Goal: Information Seeking & Learning: Learn about a topic

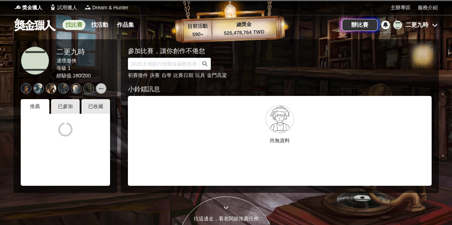
click at [71, 26] on link "找比賽" at bounding box center [73, 25] width 23 height 10
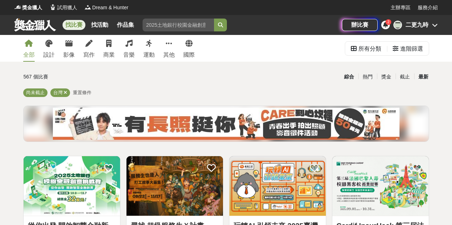
click at [419, 78] on div "最新" at bounding box center [423, 77] width 19 height 12
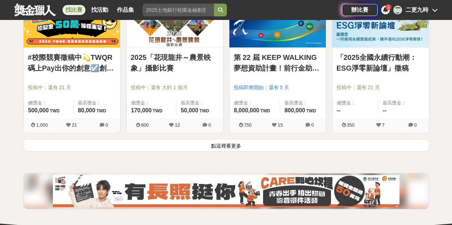
scroll to position [928, 0]
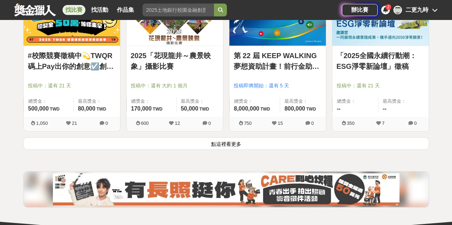
click at [175, 146] on button "點這裡看更多" at bounding box center [226, 143] width 406 height 12
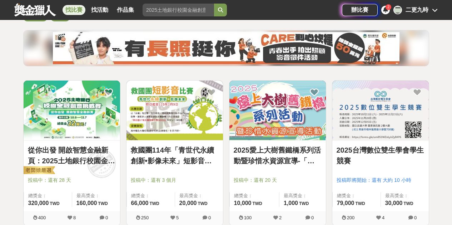
scroll to position [71, 0]
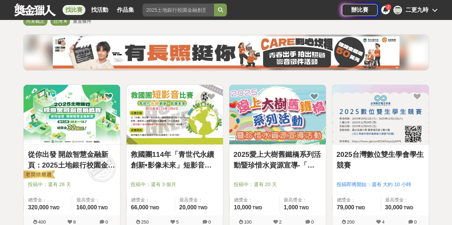
click at [192, 155] on link "救國團114年「青世代永續創新•影像未來」短影音比賽" at bounding box center [175, 159] width 88 height 21
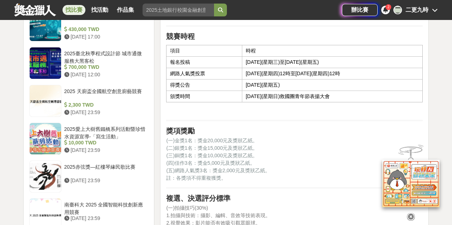
scroll to position [607, 0]
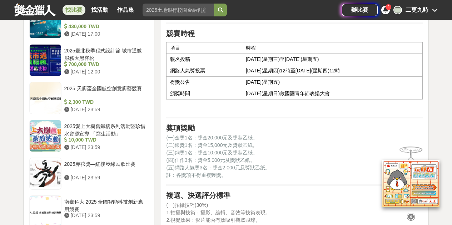
drag, startPoint x: 236, startPoint y: 59, endPoint x: 350, endPoint y: 62, distance: 114.6
click at [350, 62] on td "[DATE](星期三)至[DATE](星期五)" at bounding box center [332, 59] width 181 height 11
click at [354, 57] on td "[DATE](星期三)至[DATE](星期五)" at bounding box center [332, 59] width 181 height 11
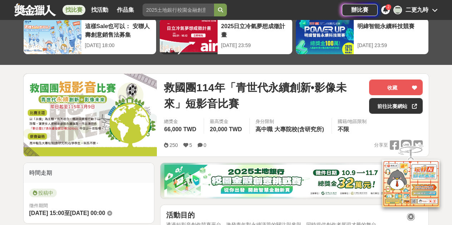
scroll to position [36, 0]
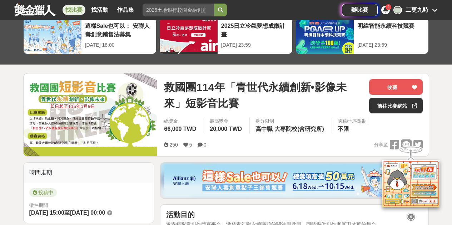
click at [118, 140] on img at bounding box center [91, 115] width 134 height 82
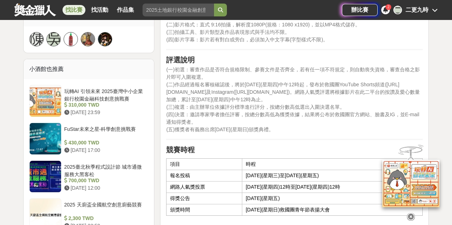
scroll to position [500, 0]
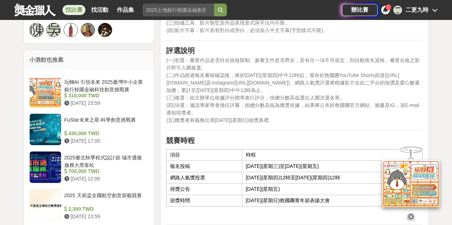
click at [410, 216] on icon at bounding box center [411, 217] width 8 height 8
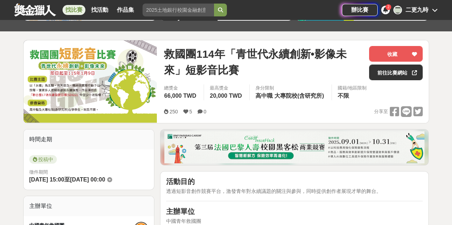
scroll to position [71, 0]
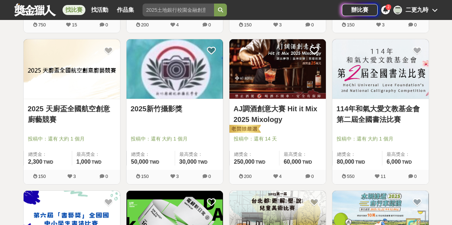
scroll to position [571, 0]
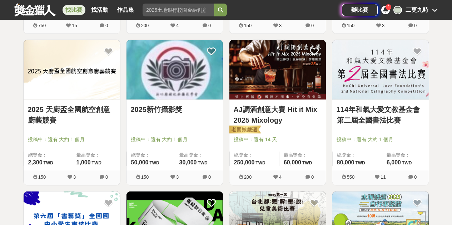
click at [153, 114] on link "2025新竹攝影獎" at bounding box center [175, 109] width 88 height 11
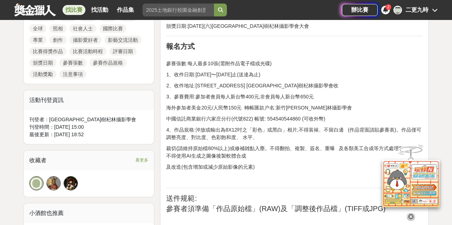
scroll to position [357, 0]
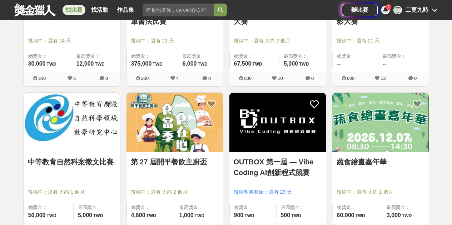
scroll to position [1464, 0]
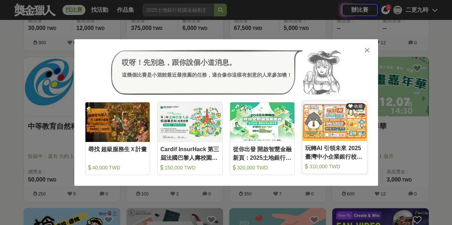
drag, startPoint x: 167, startPoint y: 19, endPoint x: 353, endPoint y: 115, distance: 209.4
click at [353, 115] on img at bounding box center [334, 121] width 65 height 40
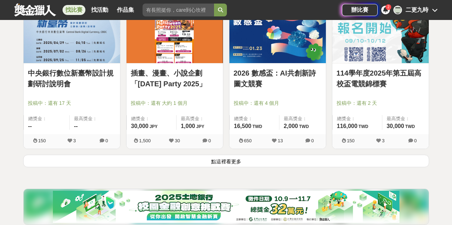
scroll to position [1821, 0]
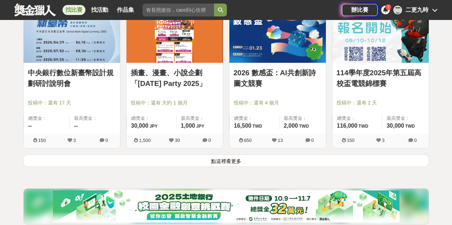
click at [234, 152] on div "2026 數感盃：AI共創新詩圖文競賽 投稿中：還有 4 個月 總獎金： 16,500 16,500 TWD 最高獎金： 2,000 TWD 650 13 0" at bounding box center [277, 79] width 103 height 152
click at [231, 160] on button "點這裡看更多" at bounding box center [226, 161] width 406 height 12
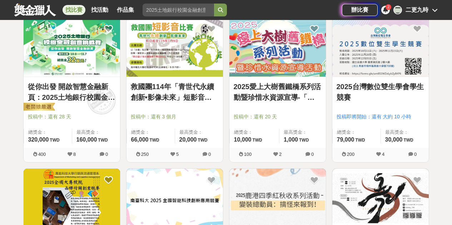
scroll to position [143, 0]
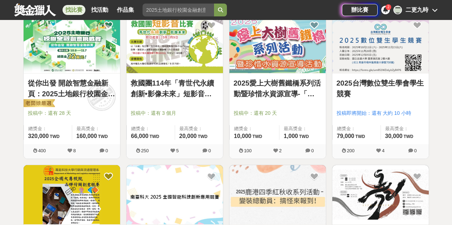
click at [59, 90] on link "從你出發 開啟智慧金融新頁：2025土地銀行校園金融創意挑戰賽" at bounding box center [72, 88] width 88 height 21
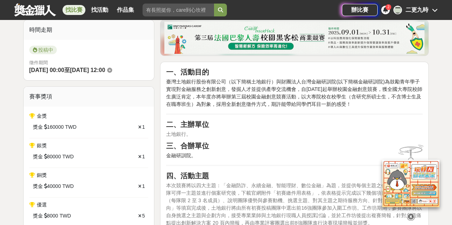
scroll to position [286, 0]
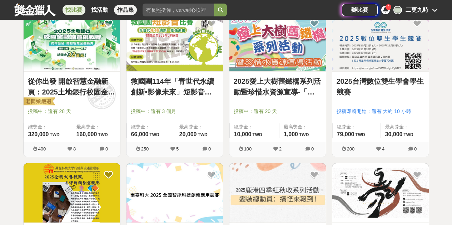
scroll to position [143, 0]
